Goal: Task Accomplishment & Management: Manage account settings

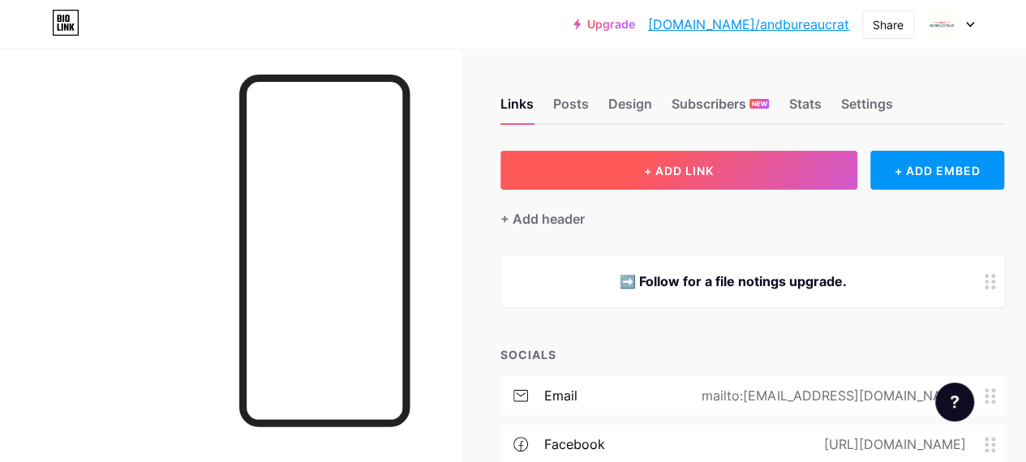
click at [668, 179] on button "+ ADD LINK" at bounding box center [678, 170] width 357 height 39
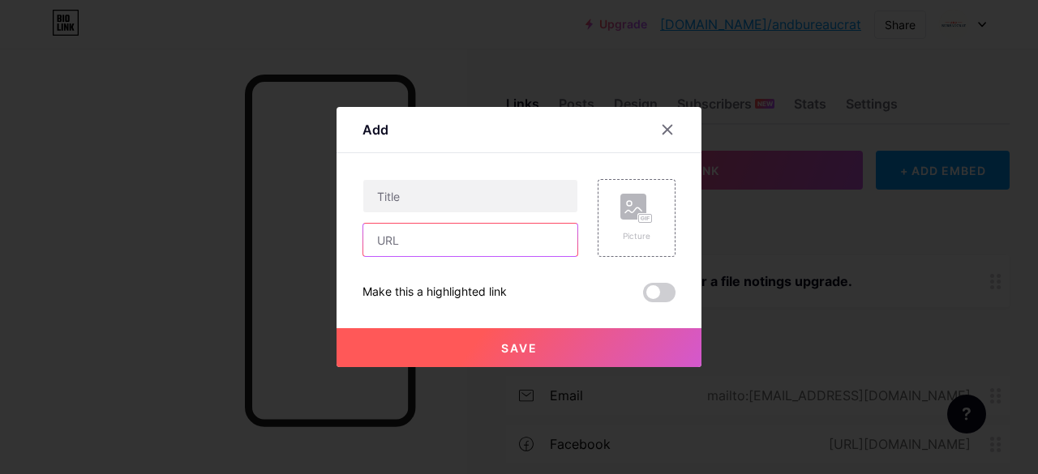
click at [424, 241] on input "text" at bounding box center [470, 240] width 214 height 32
paste input "[URL][DOMAIN_NAME]"
type input "[URL][DOMAIN_NAME]"
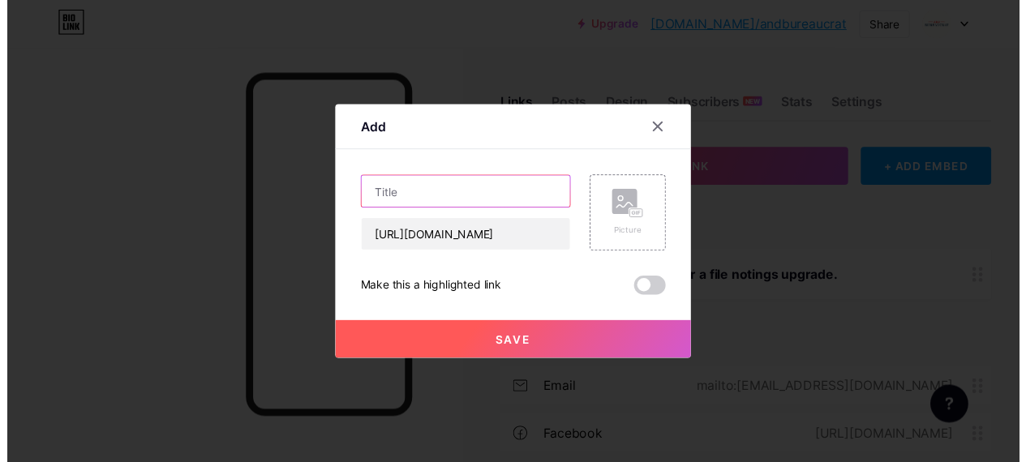
scroll to position [0, 0]
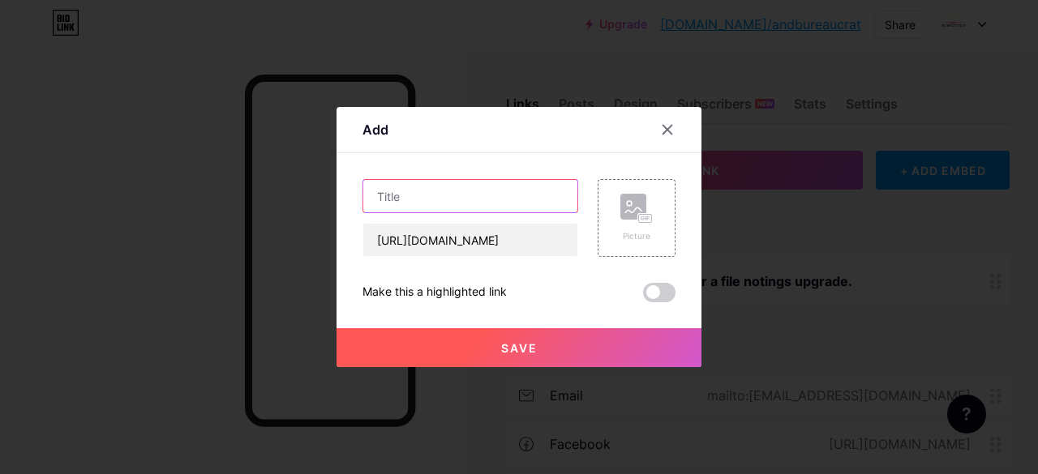
click at [420, 200] on input "text" at bounding box center [470, 196] width 214 height 32
type input "Youtube Channel"
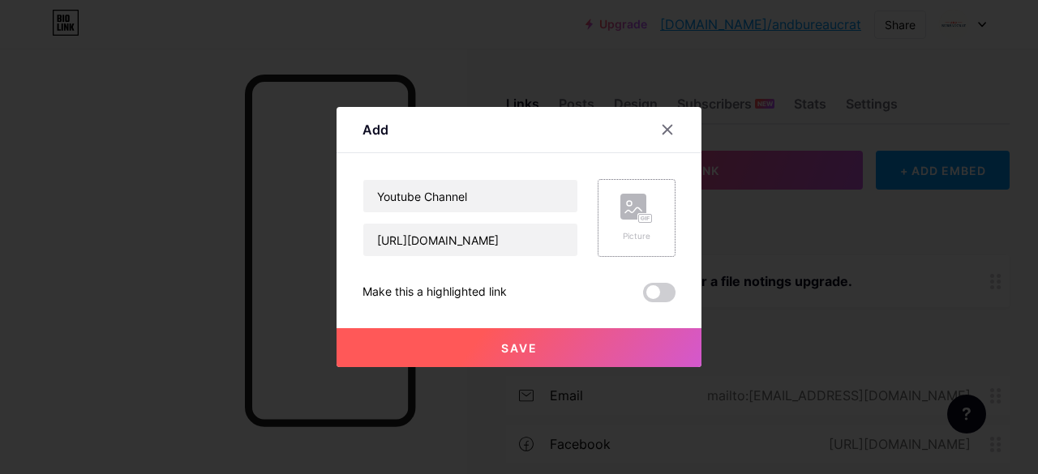
click at [620, 222] on icon at bounding box center [636, 209] width 32 height 30
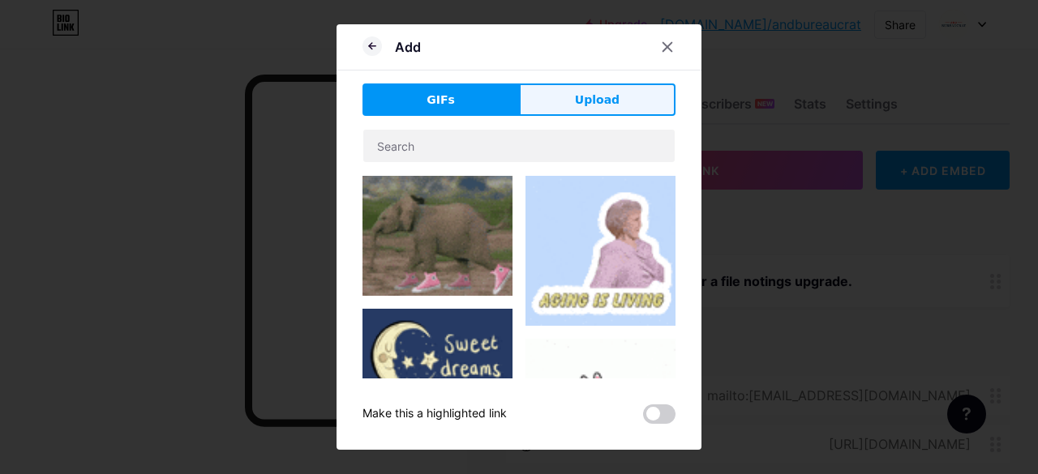
click at [614, 104] on button "Upload" at bounding box center [597, 100] width 157 height 32
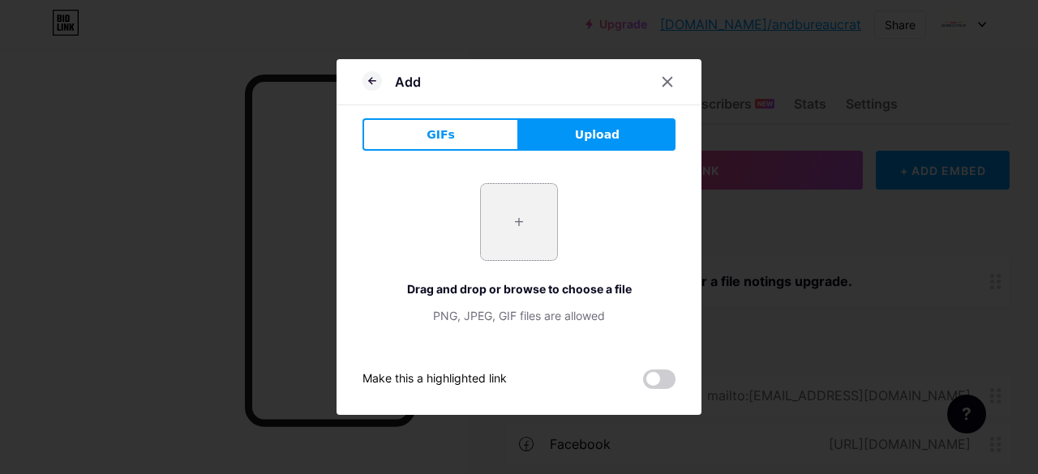
click at [519, 222] on input "file" at bounding box center [519, 222] width 76 height 76
type input "C:\fakepath\8.jpg"
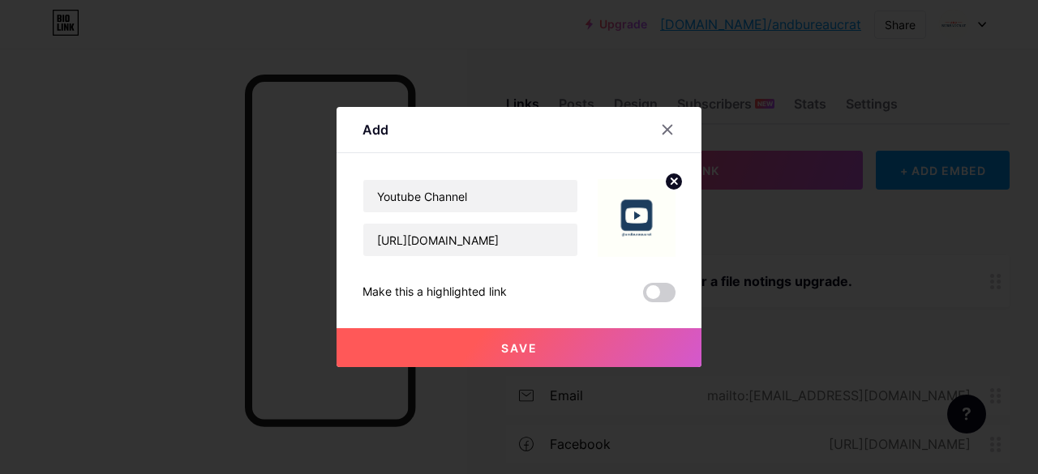
click at [555, 341] on button "Save" at bounding box center [519, 347] width 365 height 39
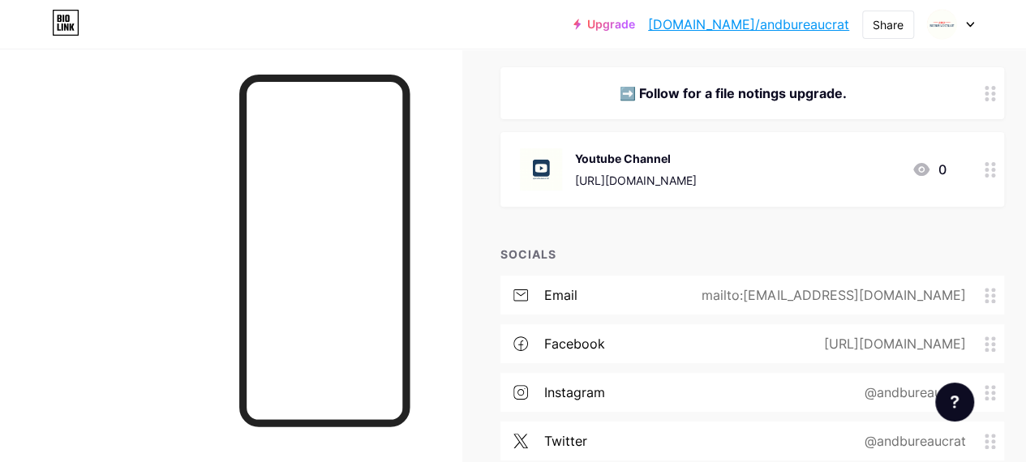
scroll to position [364, 0]
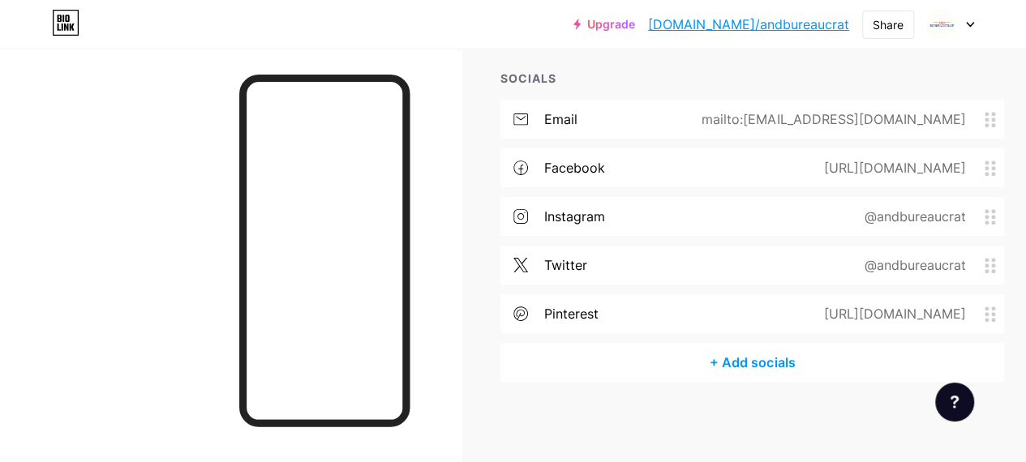
click at [754, 367] on div "+ Add socials" at bounding box center [752, 362] width 504 height 39
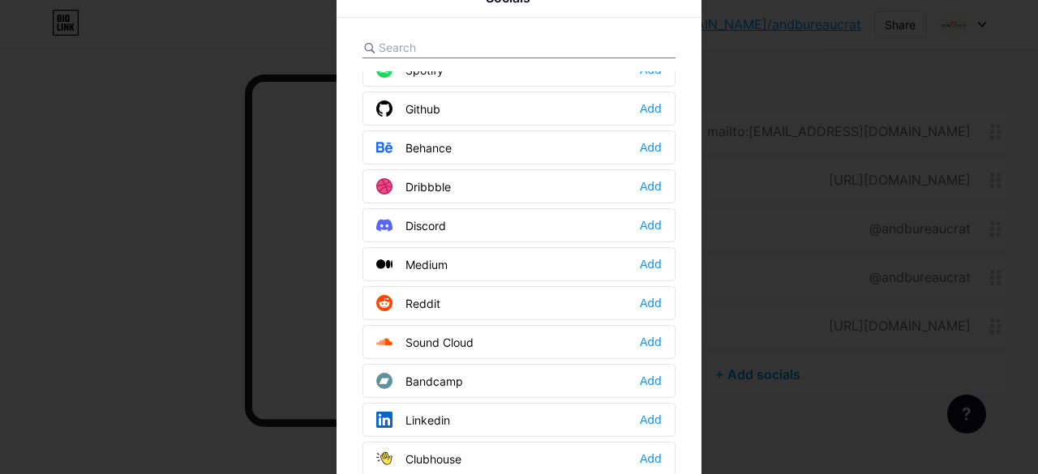
scroll to position [405, 0]
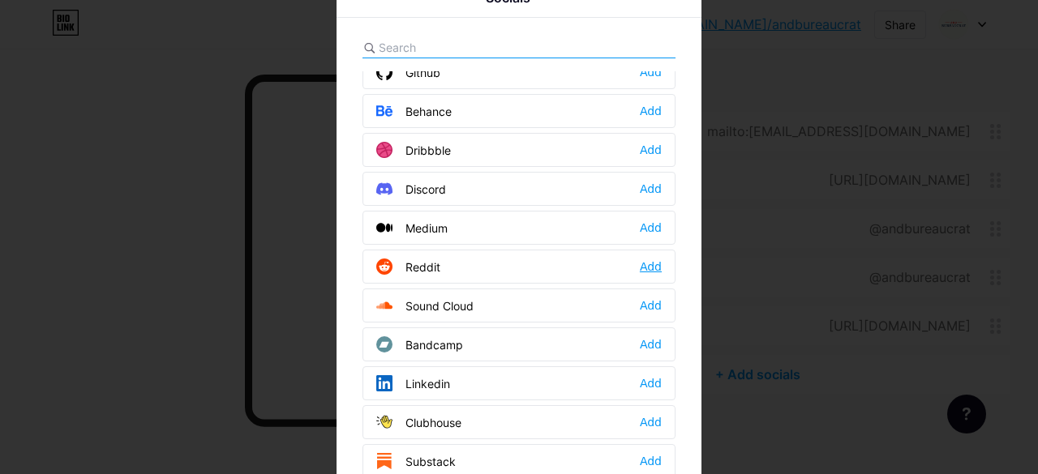
click at [647, 263] on div "Add" at bounding box center [651, 267] width 22 height 16
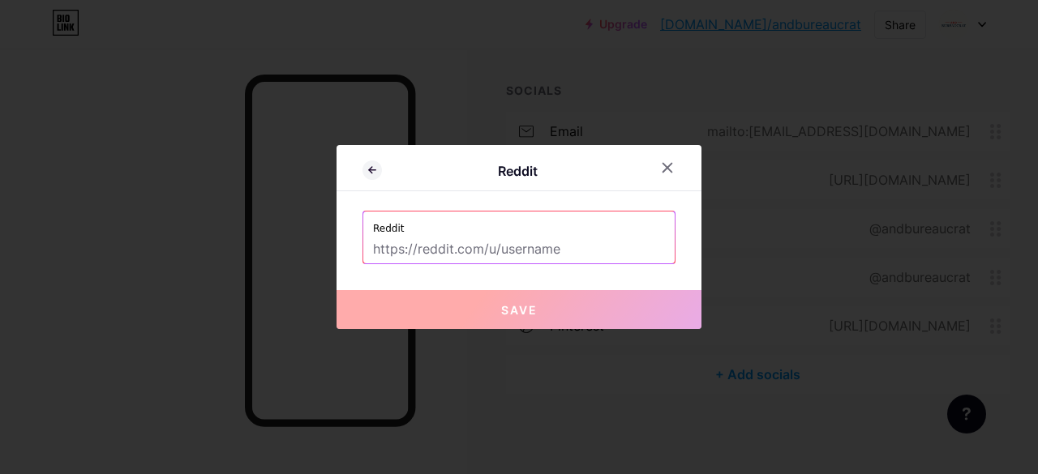
click at [511, 253] on input "text" at bounding box center [519, 250] width 292 height 28
click at [667, 172] on div at bounding box center [667, 167] width 29 height 29
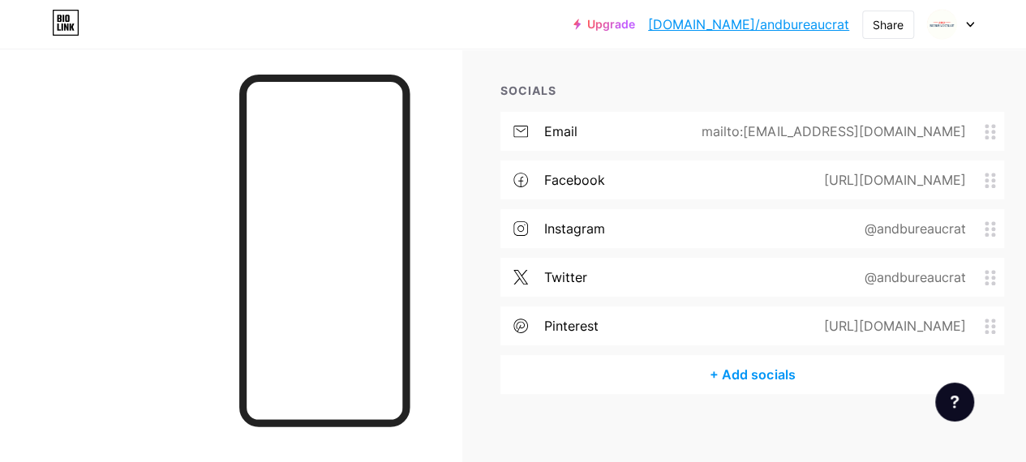
click at [762, 375] on div "+ Add socials" at bounding box center [752, 374] width 504 height 39
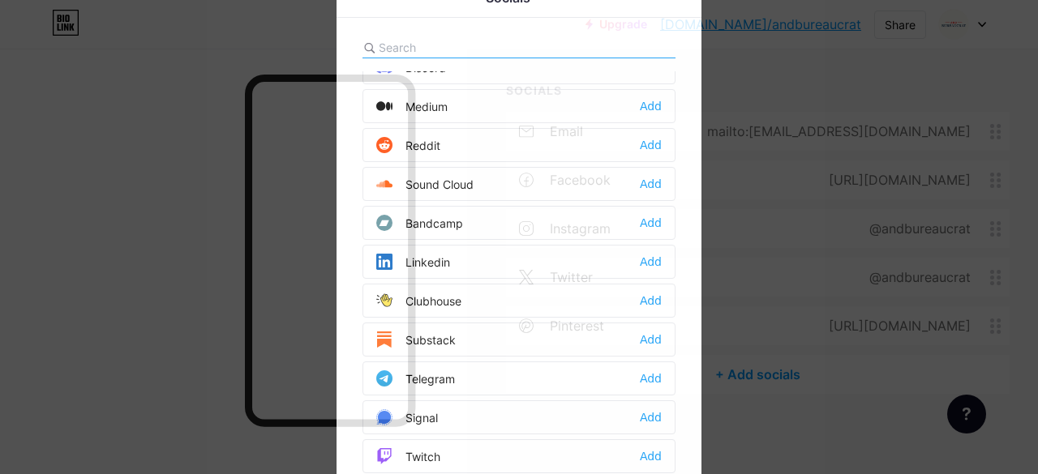
scroll to position [568, 0]
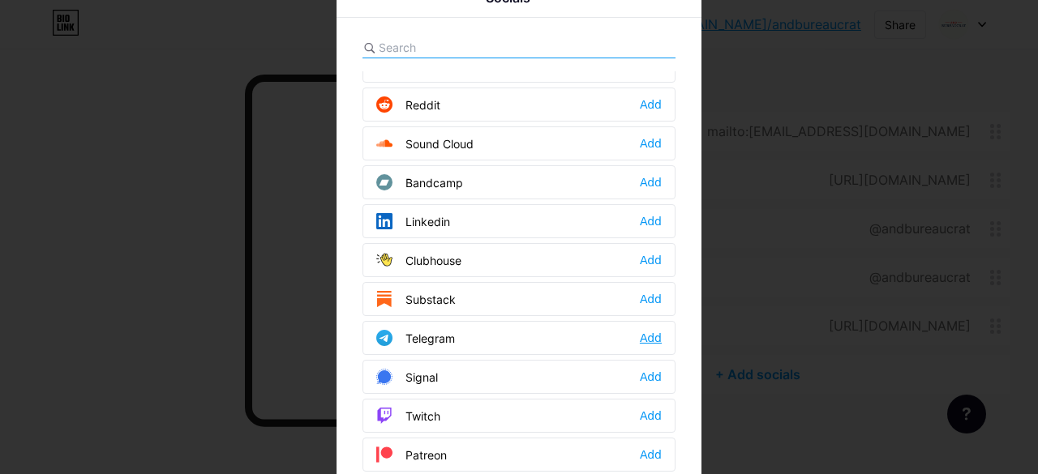
click at [640, 331] on div "Add" at bounding box center [651, 338] width 22 height 16
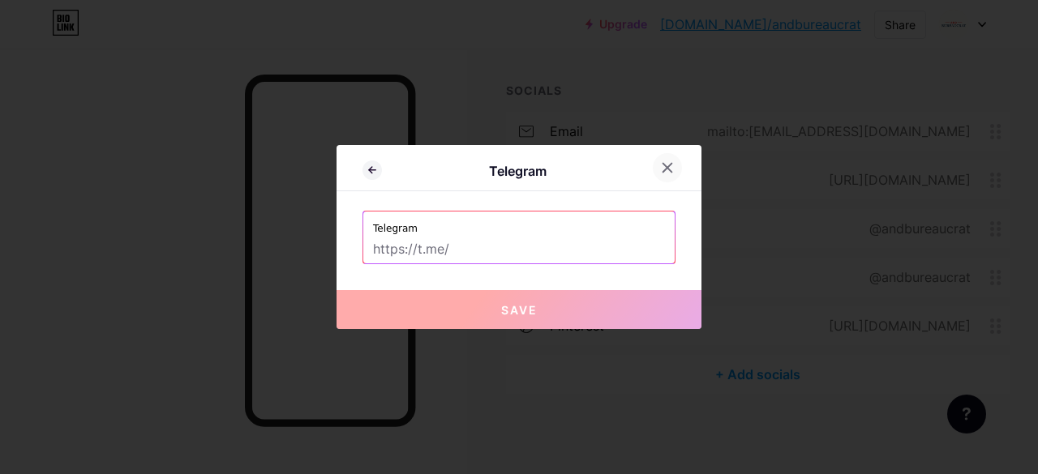
click at [661, 173] on icon at bounding box center [667, 167] width 13 height 13
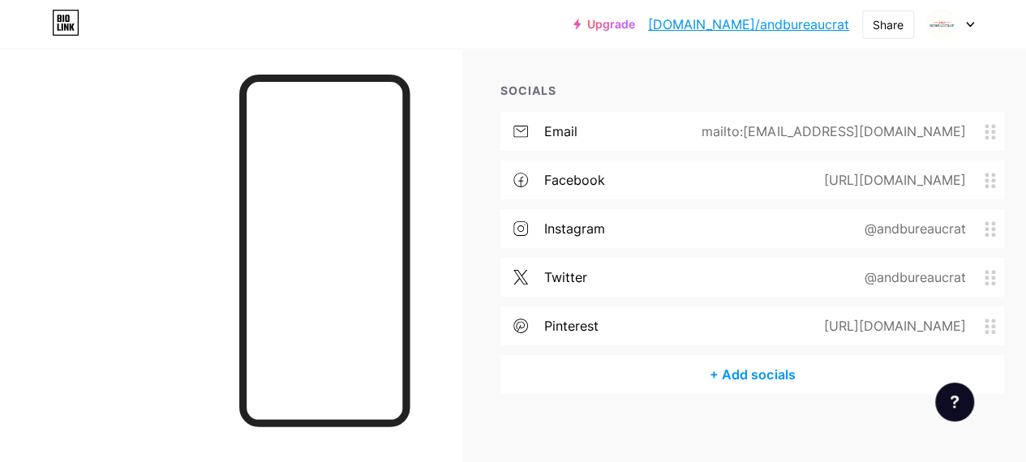
click at [764, 377] on div "+ Add socials" at bounding box center [752, 374] width 504 height 39
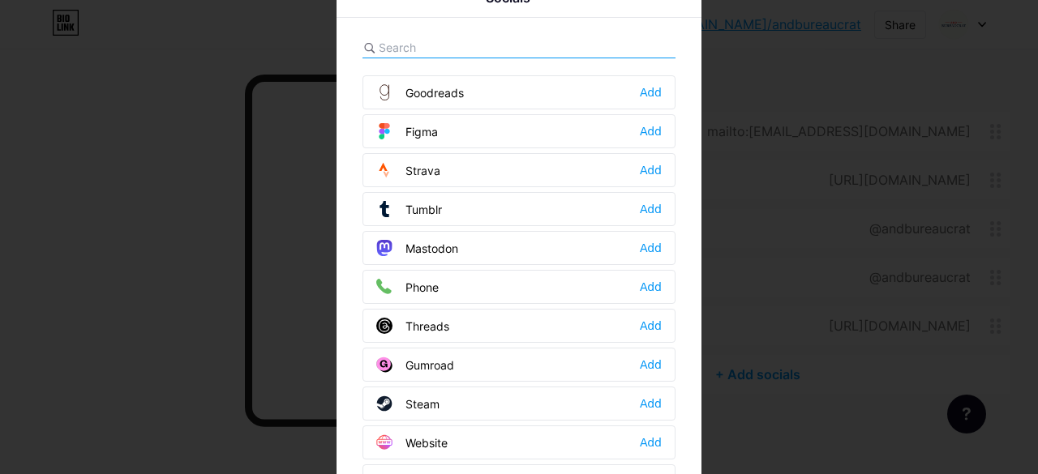
scroll to position [1437, 0]
click at [642, 317] on div "Add" at bounding box center [651, 325] width 22 height 16
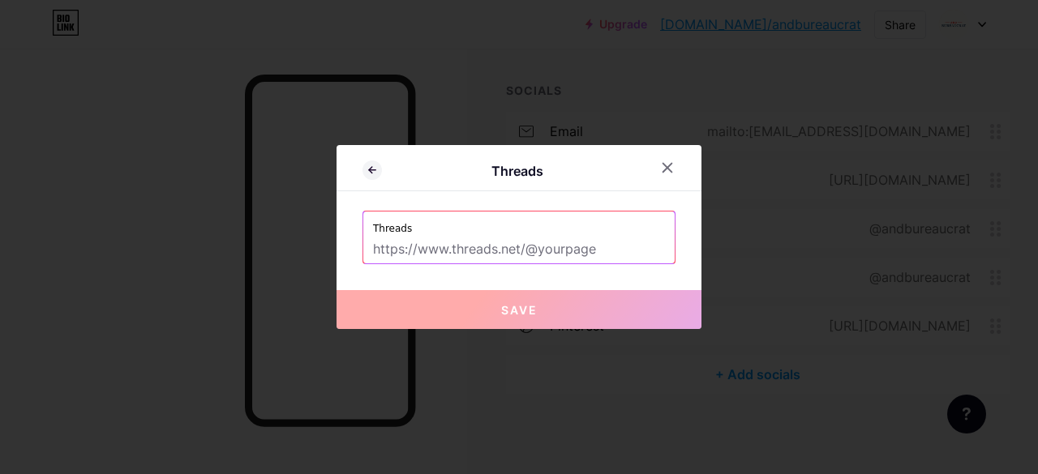
click at [477, 249] on input "text" at bounding box center [519, 250] width 292 height 28
click at [470, 255] on input "text" at bounding box center [519, 250] width 292 height 28
paste input "[URL][DOMAIN_NAME]"
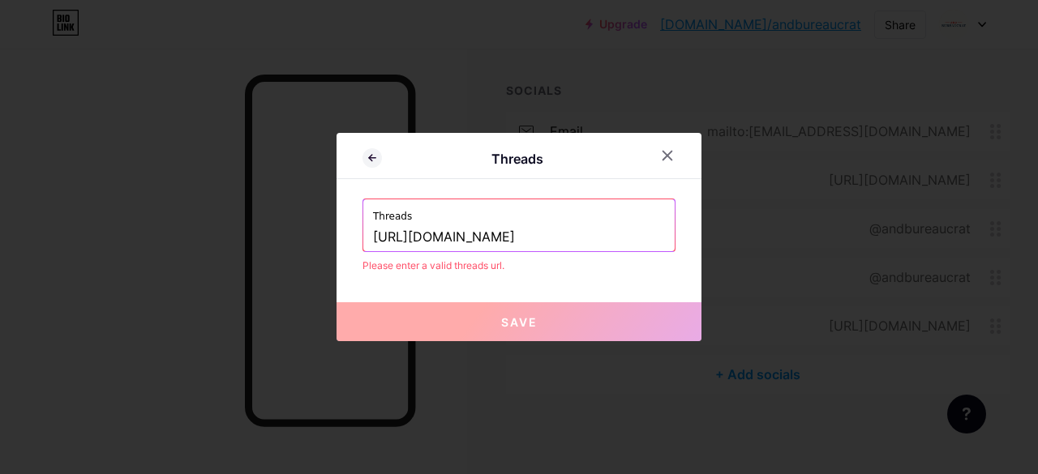
click at [529, 238] on input "[URL][DOMAIN_NAME]" at bounding box center [519, 238] width 292 height 28
click at [379, 238] on input "@andbureaucrat" at bounding box center [519, 238] width 292 height 28
click at [472, 241] on input "andbureaucrat" at bounding box center [519, 238] width 292 height 28
type input "a"
paste input "[URL][DOMAIN_NAME]"
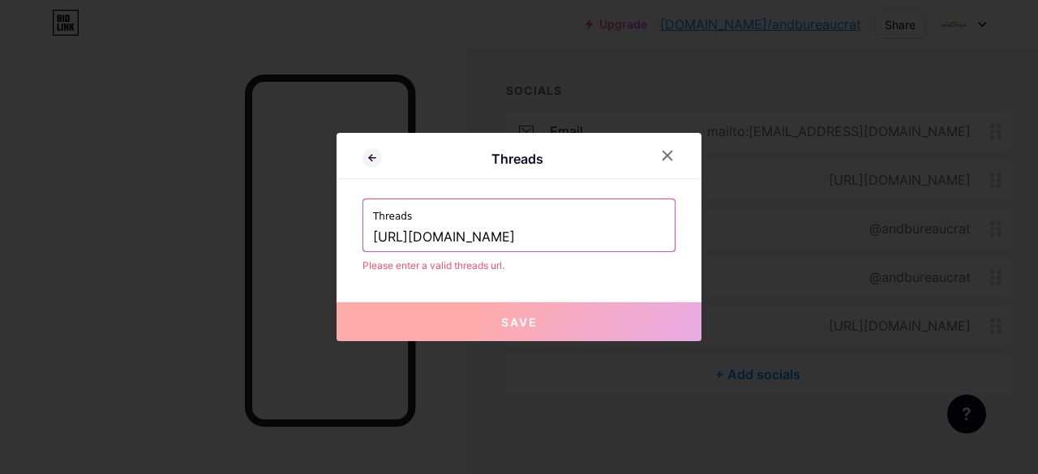
click at [522, 238] on input "[URL][DOMAIN_NAME]" at bounding box center [519, 238] width 292 height 28
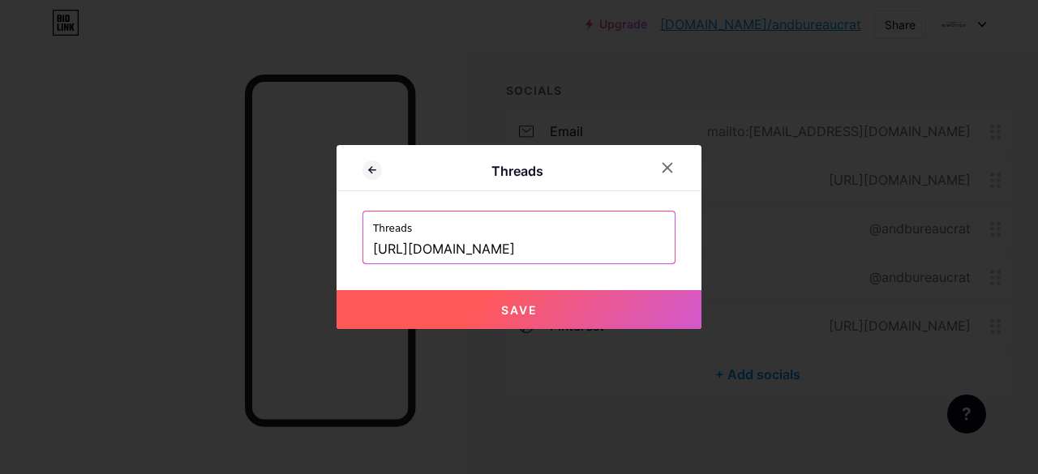
type input "[URL][DOMAIN_NAME]"
click at [527, 312] on span "Save" at bounding box center [519, 310] width 36 height 14
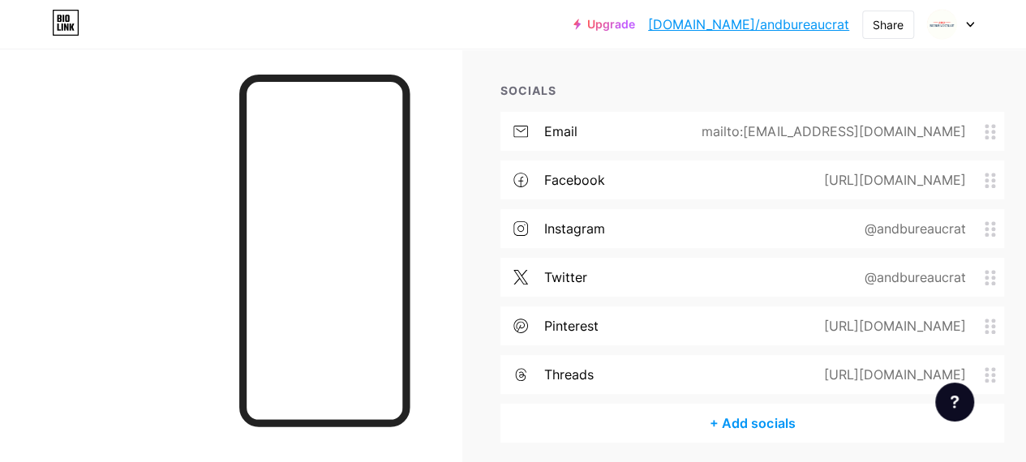
click at [746, 424] on div "+ Add socials" at bounding box center [752, 423] width 504 height 39
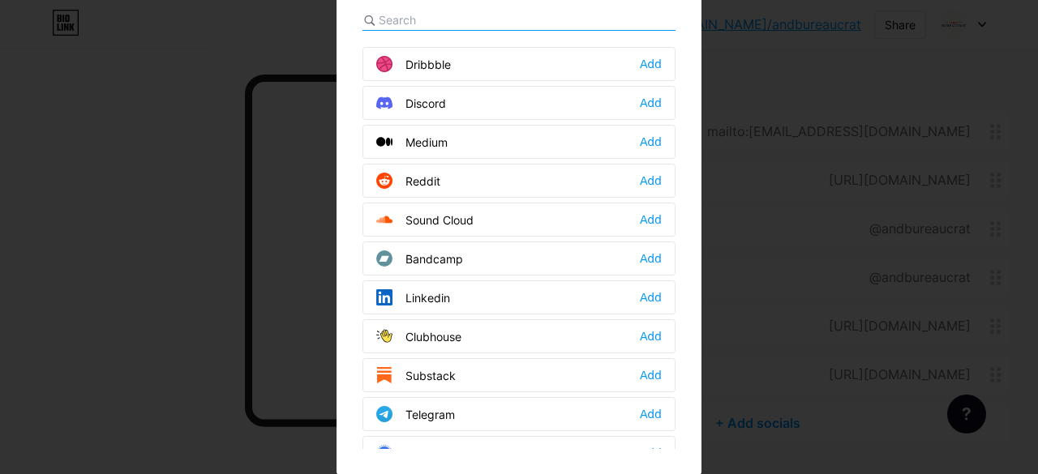
scroll to position [383, 0]
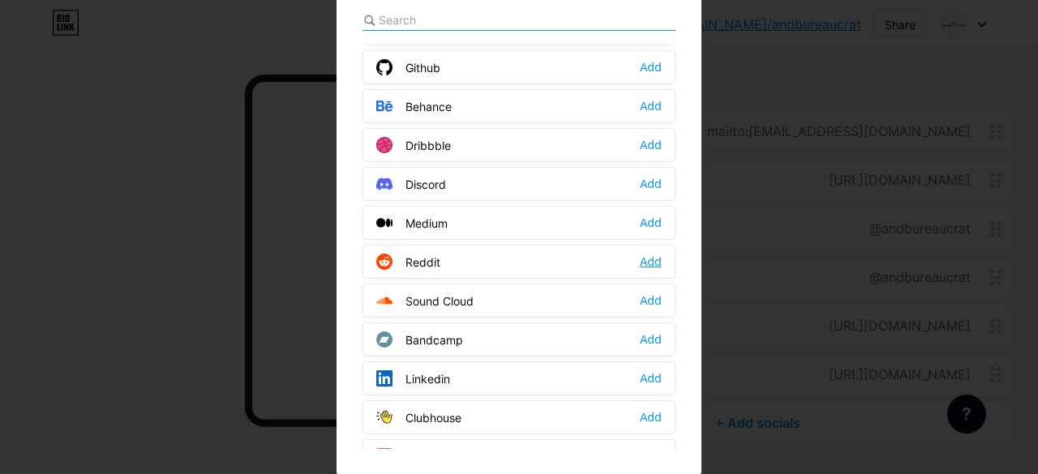
click at [644, 254] on div "Add" at bounding box center [651, 262] width 22 height 16
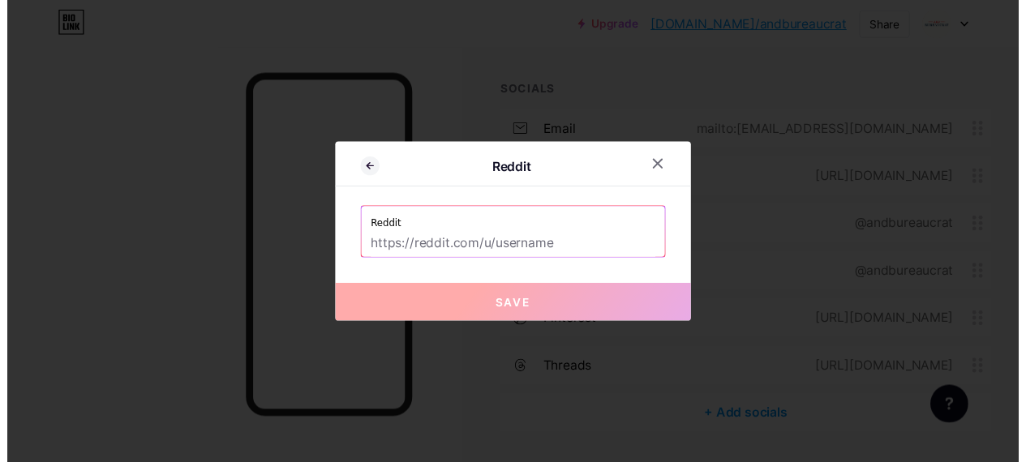
scroll to position [0, 0]
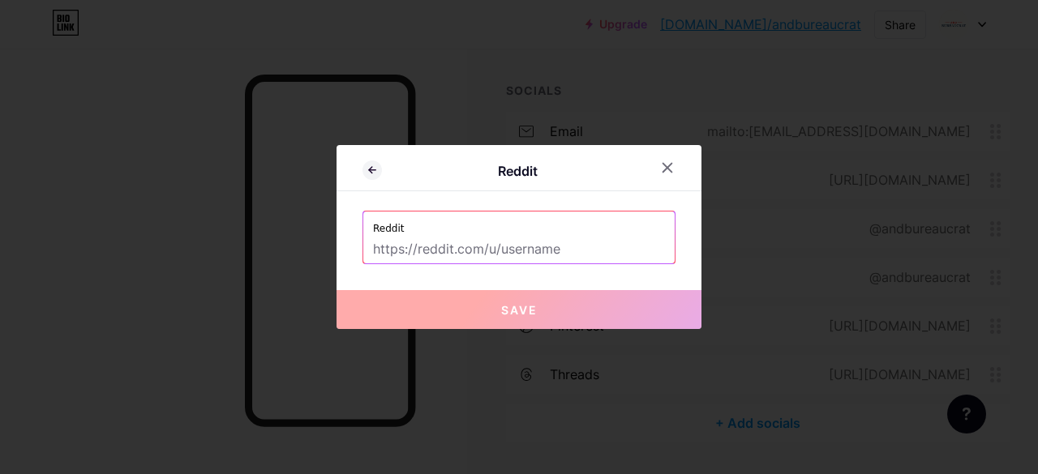
click at [490, 255] on input "text" at bounding box center [519, 250] width 292 height 28
click at [442, 252] on input "text" at bounding box center [519, 250] width 292 height 28
paste input "[URL][DOMAIN_NAME]"
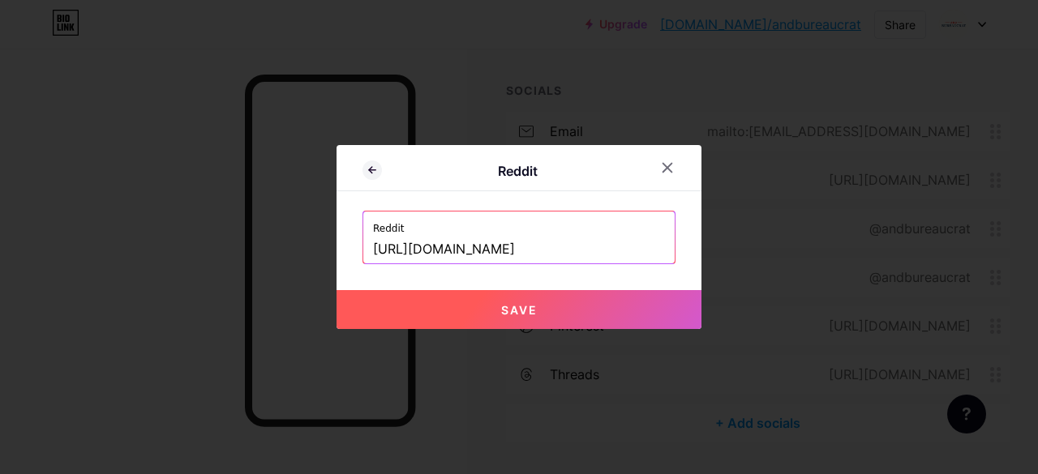
type input "[URL][DOMAIN_NAME]"
click at [501, 304] on span "Save" at bounding box center [519, 310] width 36 height 14
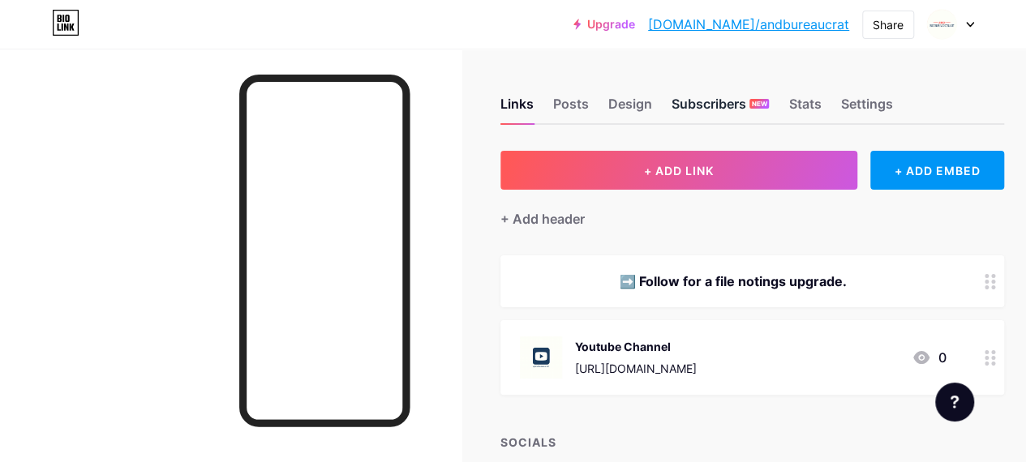
click at [705, 109] on div "Subscribers NEW" at bounding box center [719, 108] width 97 height 29
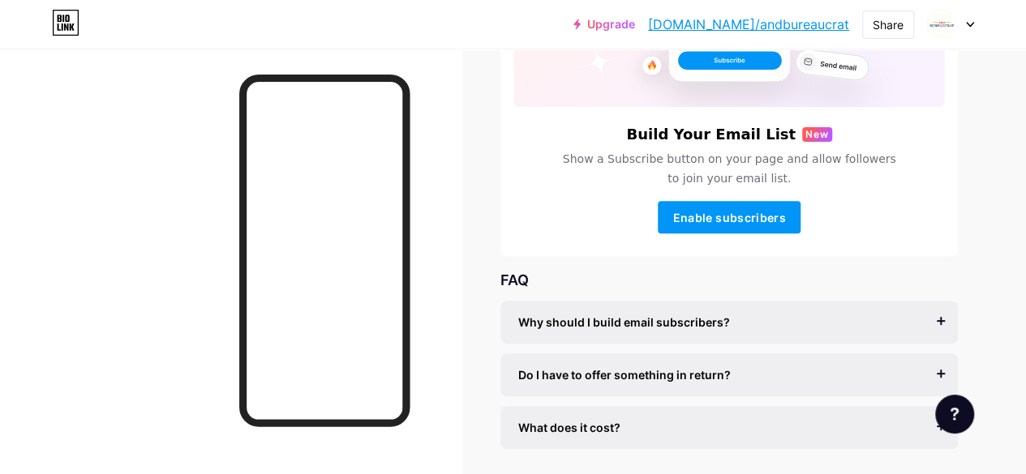
scroll to position [243, 0]
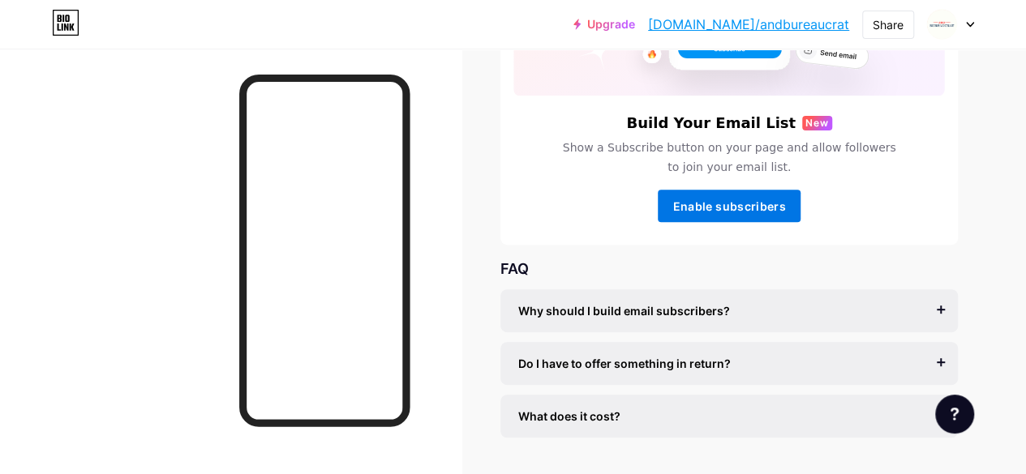
click at [730, 200] on span "Enable subscribers" at bounding box center [728, 206] width 113 height 14
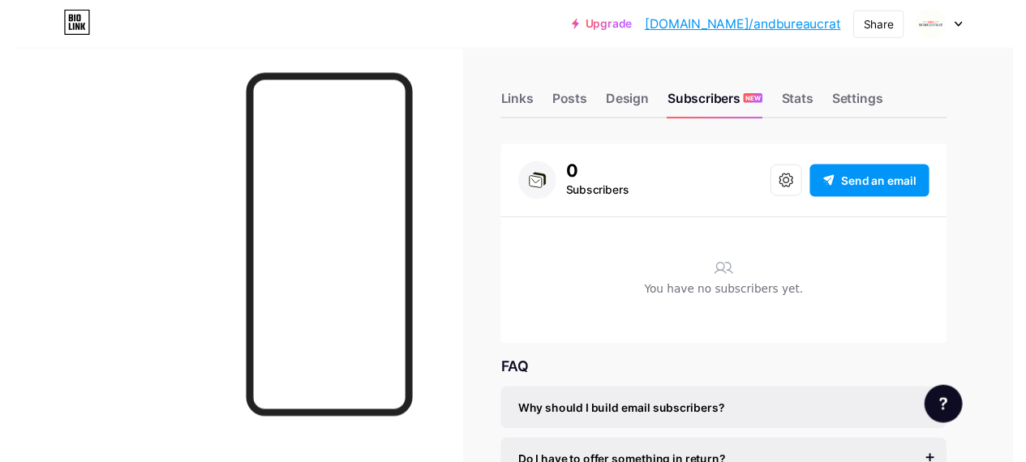
scroll to position [0, 0]
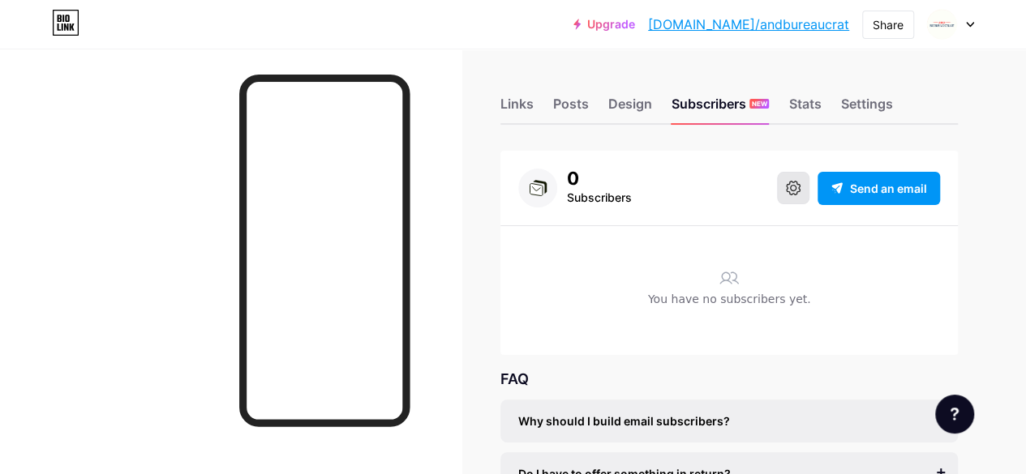
click at [798, 191] on icon at bounding box center [793, 188] width 15 height 15
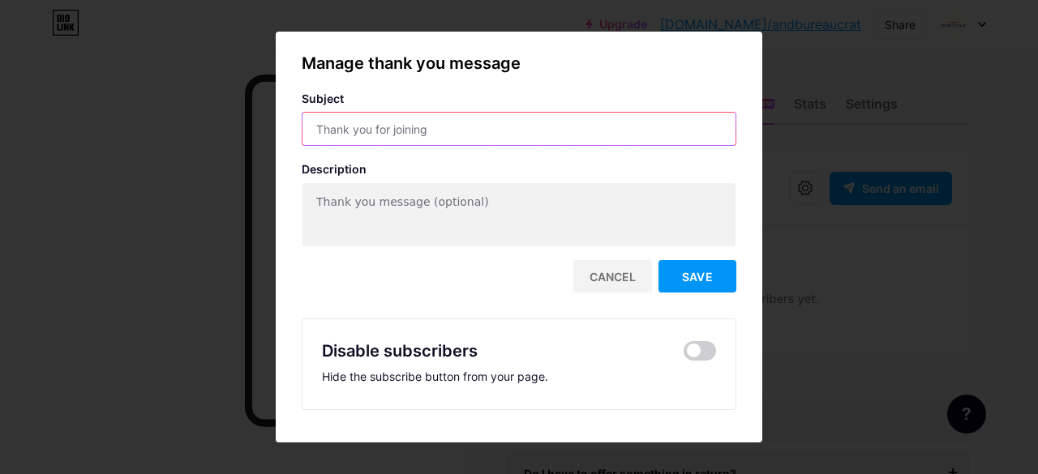
click at [440, 127] on input "text" at bounding box center [518, 129] width 433 height 32
paste input "Access Granted ✅"
type input "Access Granted ✅"
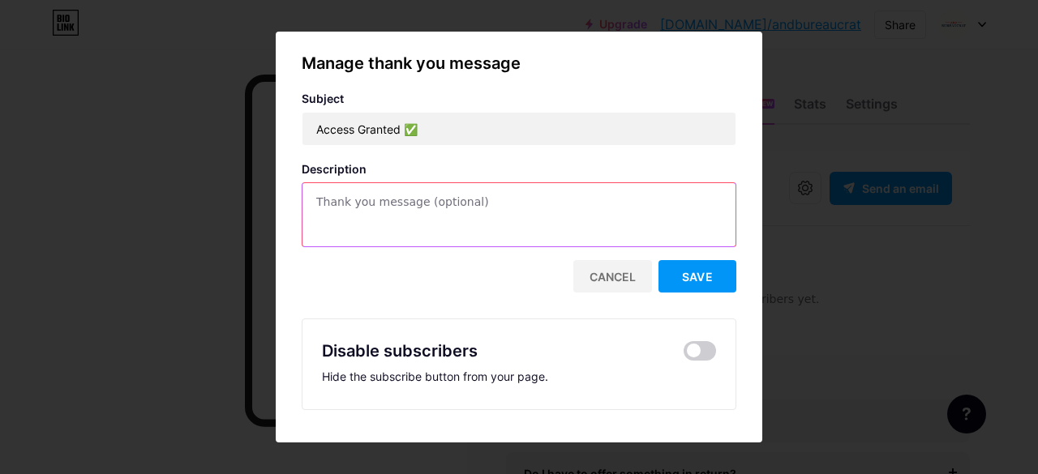
click at [415, 204] on textarea at bounding box center [518, 215] width 433 height 65
click at [467, 217] on textarea at bounding box center [518, 215] width 433 height 65
paste textarea "📑 Description: Thank you for stopping by. Here, policies simplify, procedures u…"
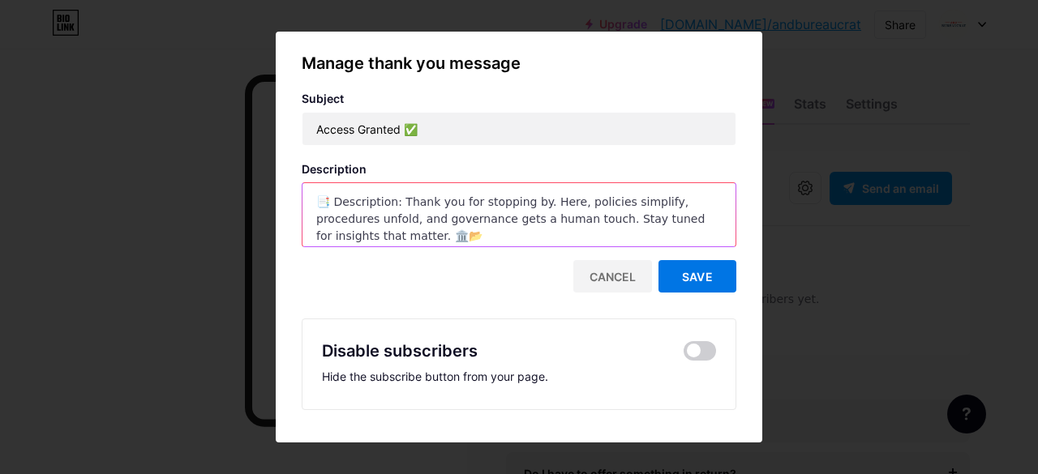
type textarea "📑 Description: Thank you for stopping by. Here, policies simplify, procedures u…"
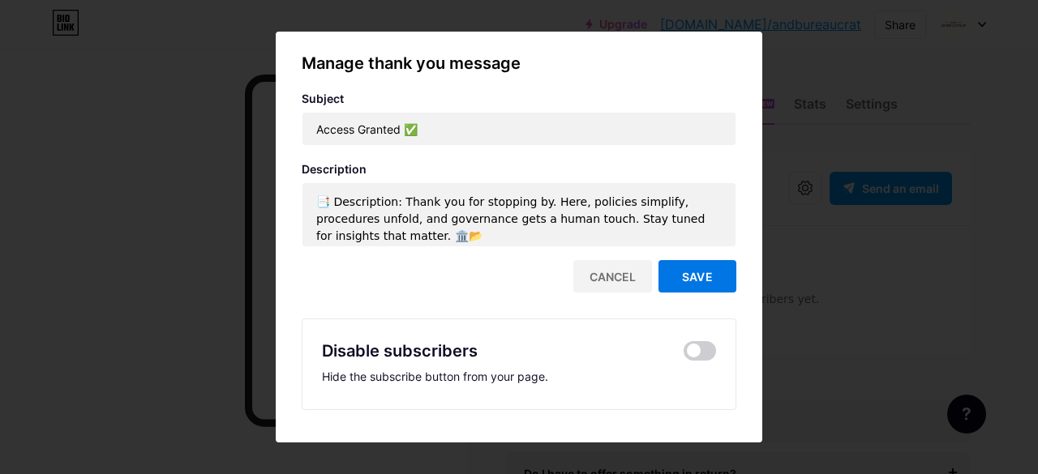
click at [702, 273] on span "Save" at bounding box center [697, 277] width 31 height 14
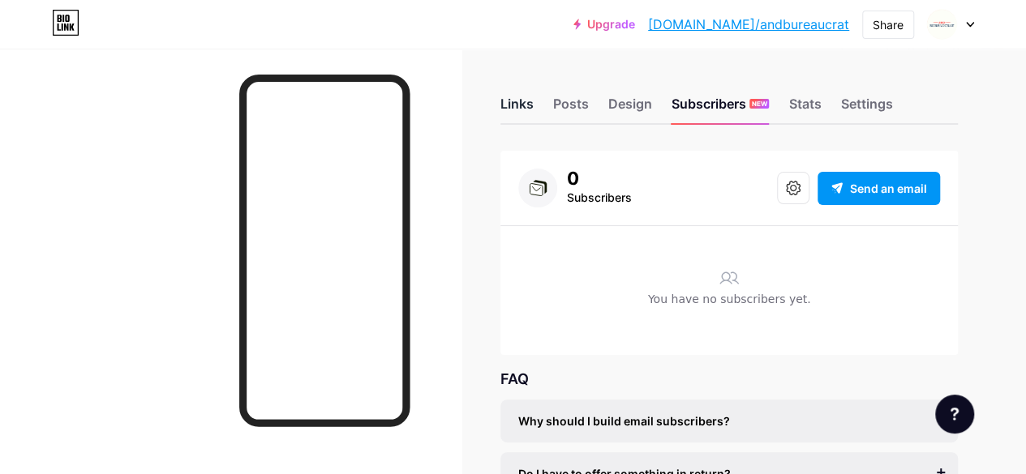
click at [530, 106] on div "Links" at bounding box center [516, 108] width 33 height 29
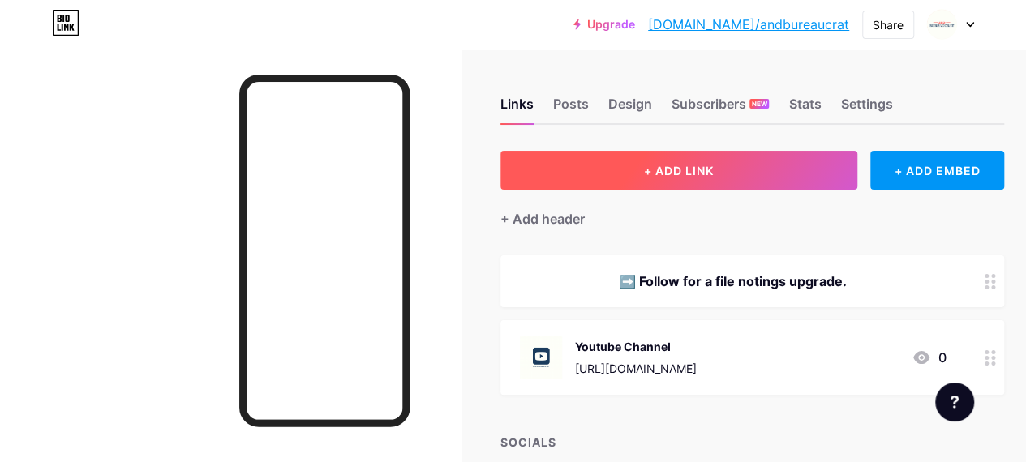
click at [594, 178] on button "+ ADD LINK" at bounding box center [678, 170] width 357 height 39
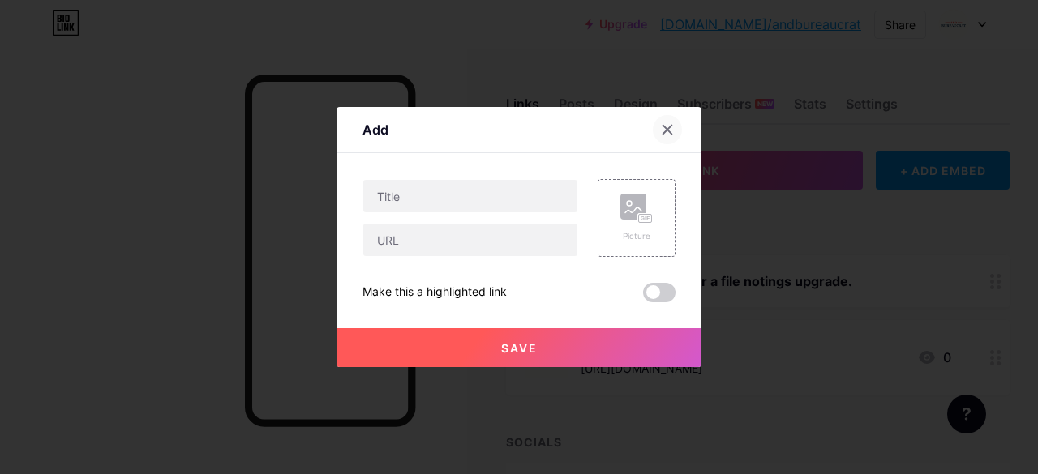
click at [663, 131] on icon at bounding box center [667, 130] width 9 height 9
